Goal: Task Accomplishment & Management: Use online tool/utility

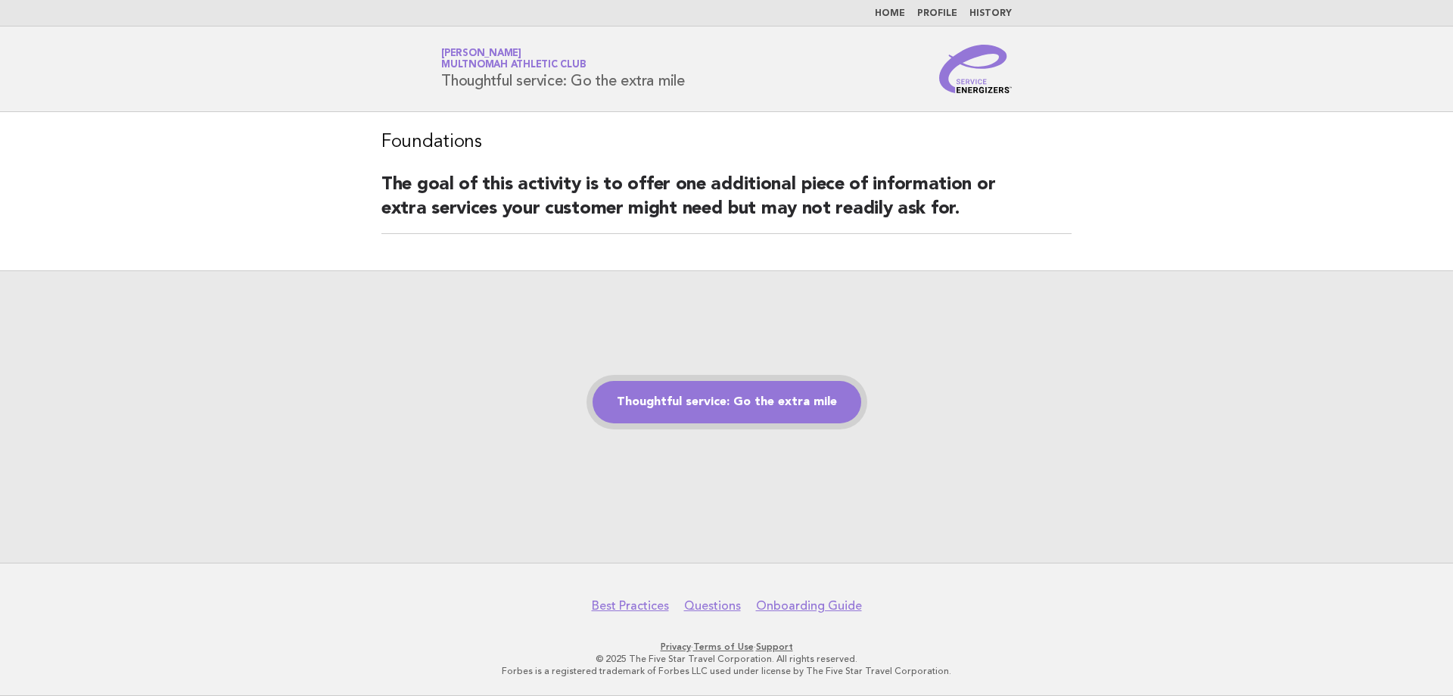
click at [697, 393] on link "Thoughtful service: Go the extra mile" at bounding box center [727, 402] width 269 height 42
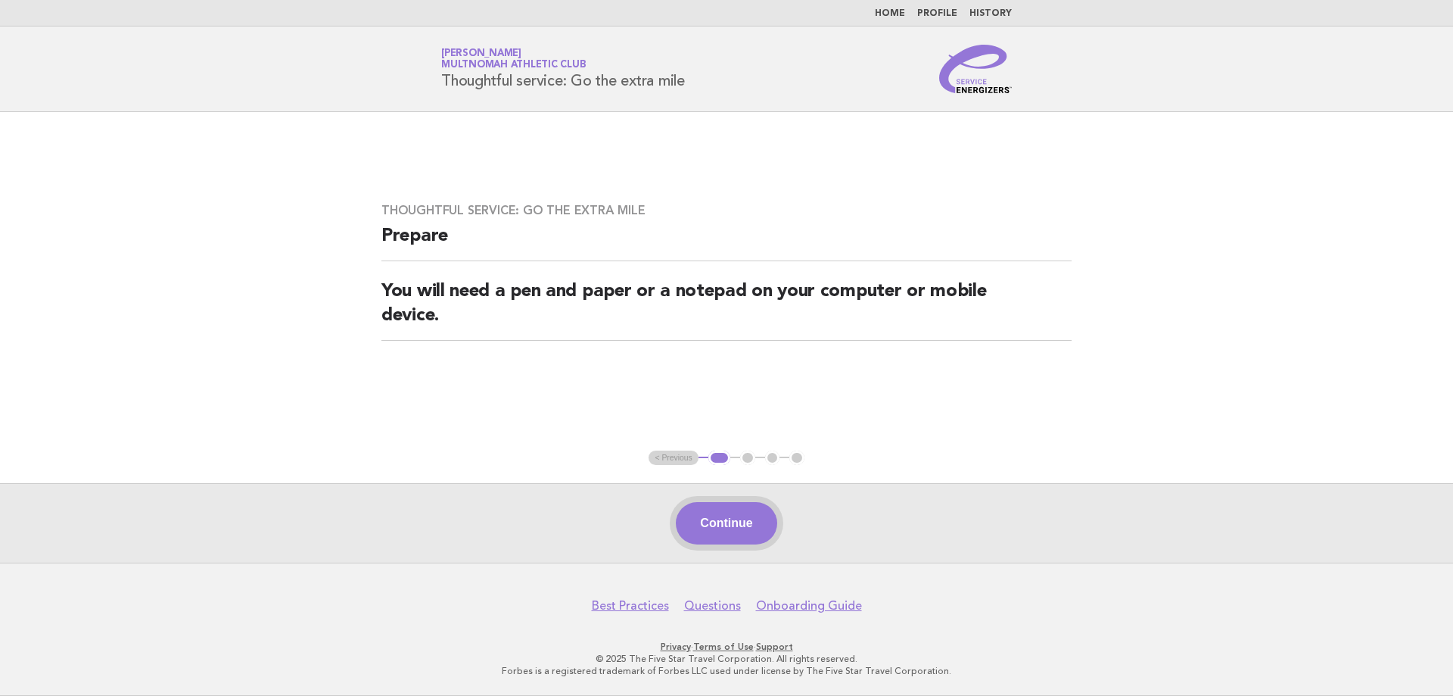
click at [693, 527] on button "Continue" at bounding box center [726, 523] width 101 height 42
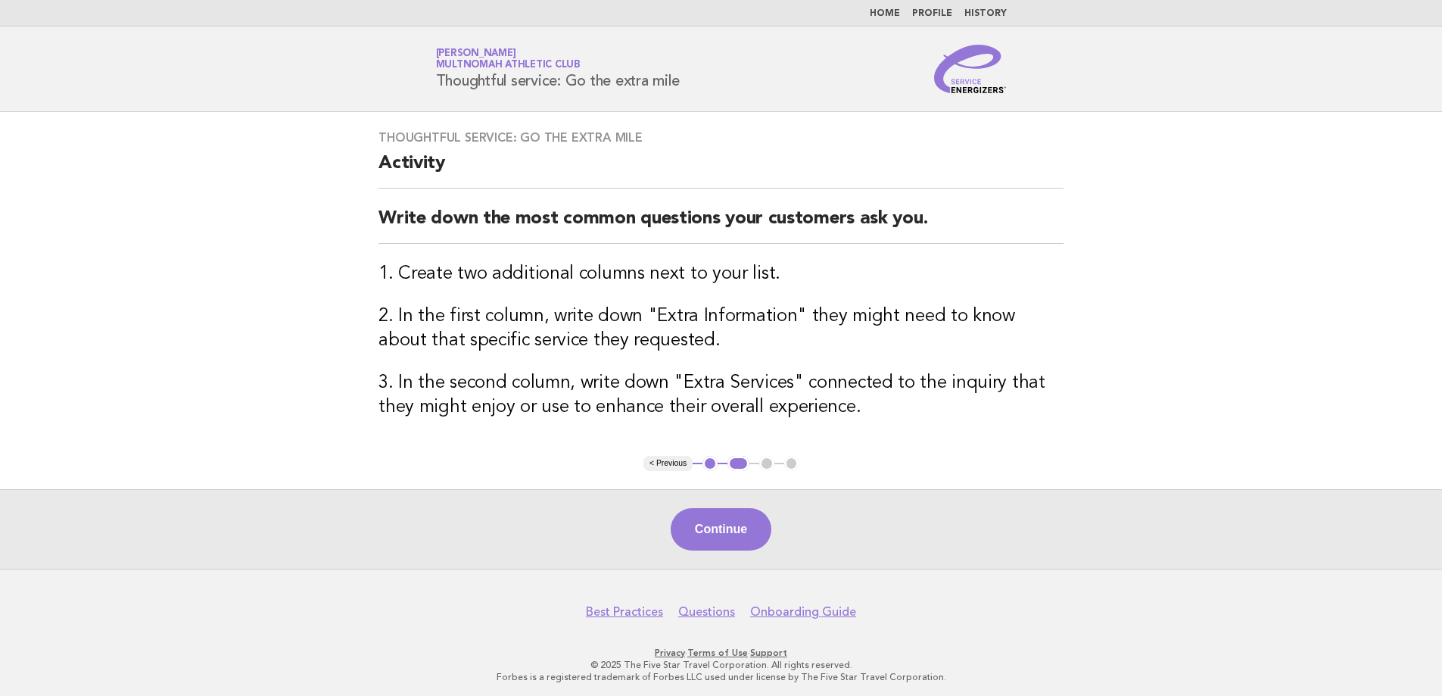
click at [735, 520] on button "Continue" at bounding box center [721, 529] width 101 height 42
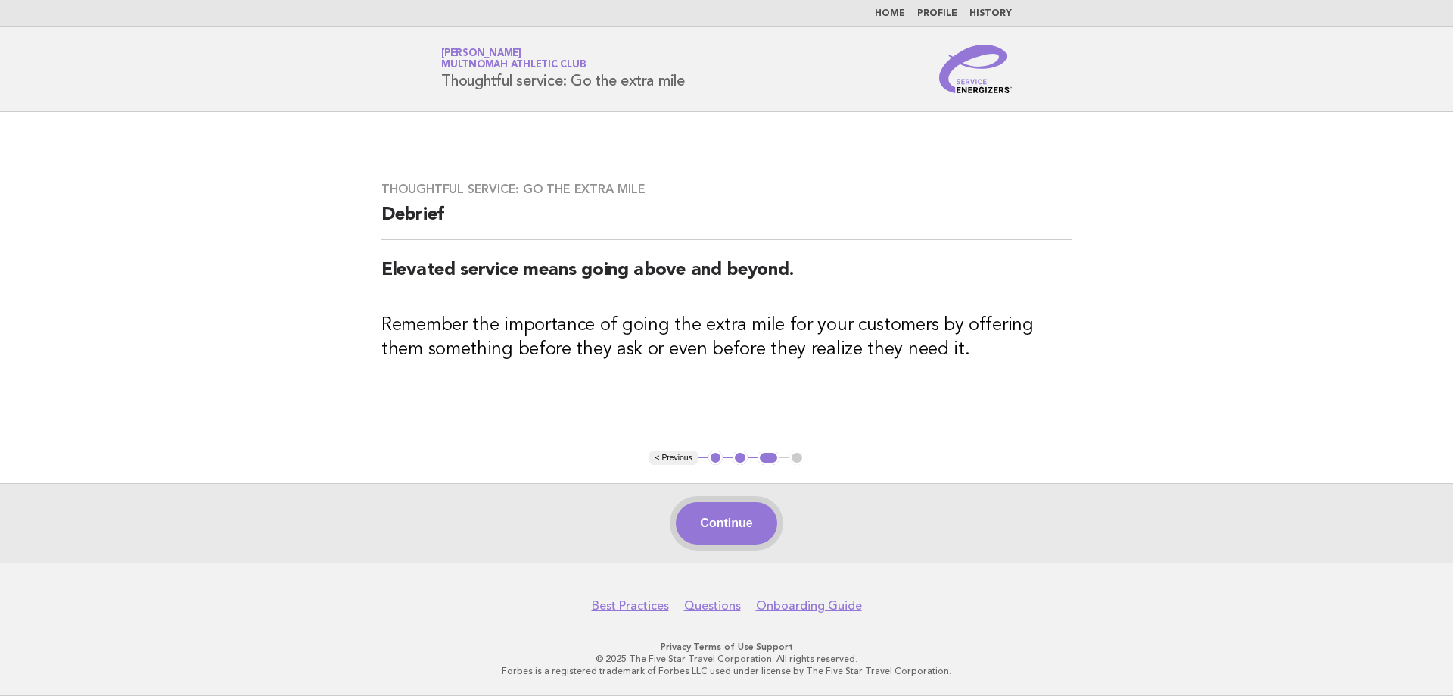
click at [732, 533] on button "Continue" at bounding box center [726, 523] width 101 height 42
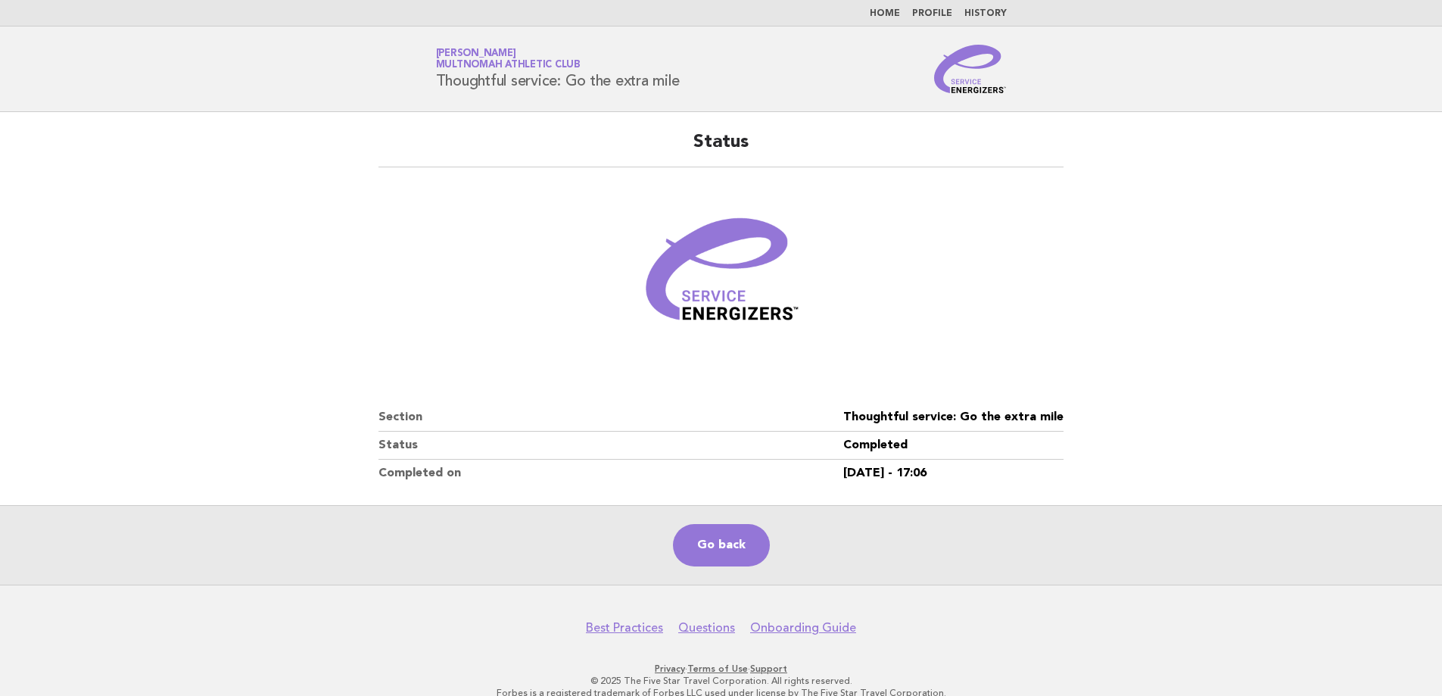
click at [732, 533] on link "Go back" at bounding box center [721, 545] width 97 height 42
